Goal: Task Accomplishment & Management: Manage account settings

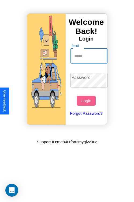
click at [89, 56] on input "Email" at bounding box center [88, 56] width 37 height 15
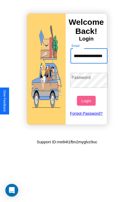
scroll to position [0, 33]
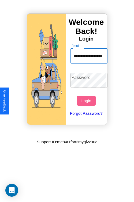
type input "**********"
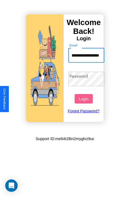
scroll to position [0, 0]
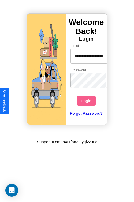
click at [87, 101] on button "Login" at bounding box center [86, 101] width 18 height 10
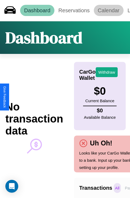
click at [108, 10] on link "Calendar" at bounding box center [108, 10] width 30 height 11
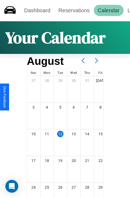
click at [96, 61] on icon at bounding box center [95, 60] width 13 height 13
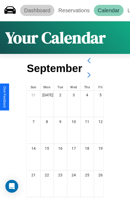
click at [37, 10] on link "Dashboard" at bounding box center [37, 10] width 34 height 11
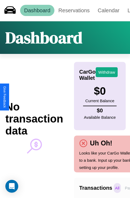
click at [117, 188] on p "All" at bounding box center [116, 188] width 7 height 10
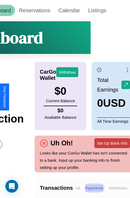
click at [112, 143] on button "Set Up Bank Info" at bounding box center [112, 143] width 36 height 10
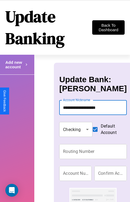
type input "**********"
